Goal: Find contact information: Find contact information

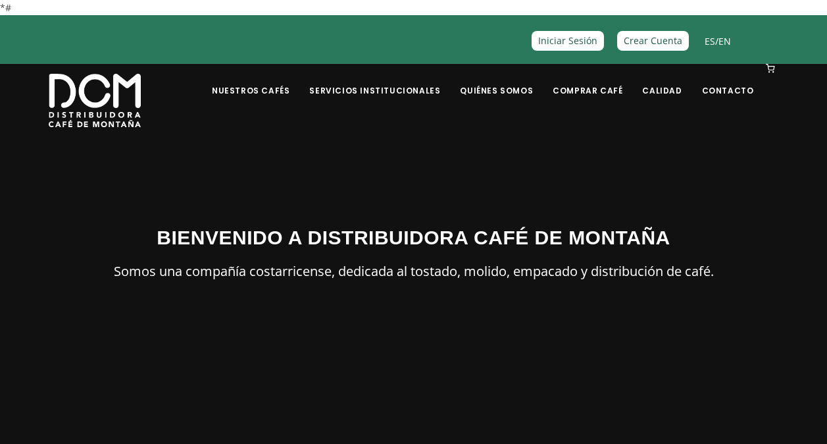
click at [344, 39] on div at bounding box center [212, 39] width 404 height 39
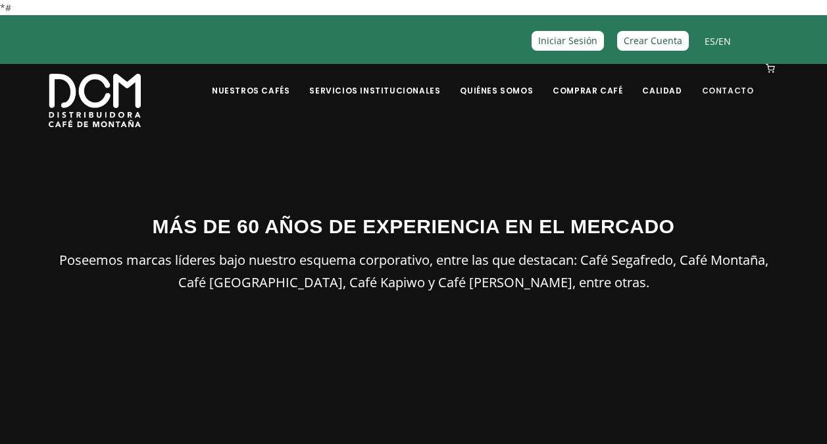
click at [717, 94] on link "Contacto" at bounding box center [728, 80] width 68 height 31
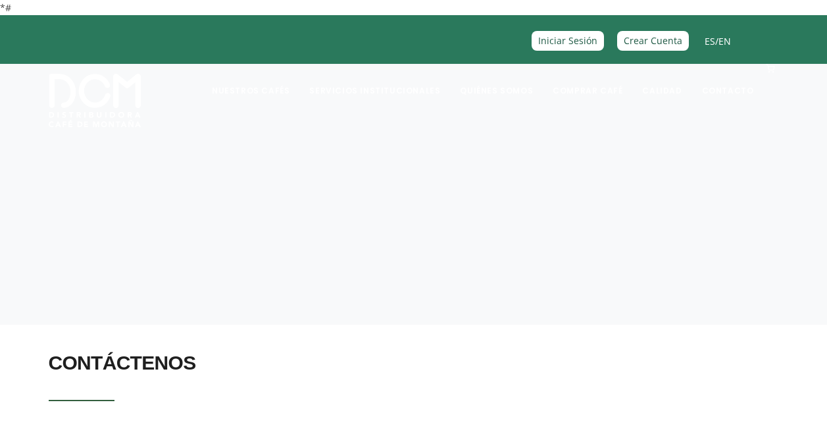
click at [305, 53] on div at bounding box center [212, 39] width 404 height 39
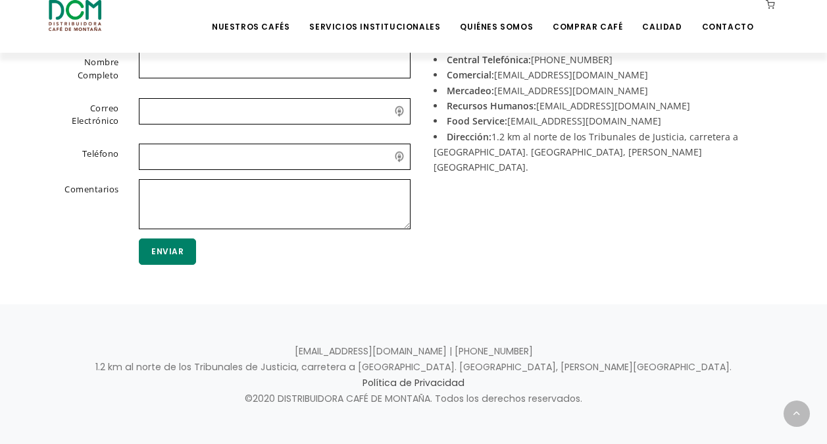
scroll to position [409, 0]
